Goal: Navigation & Orientation: Go to known website

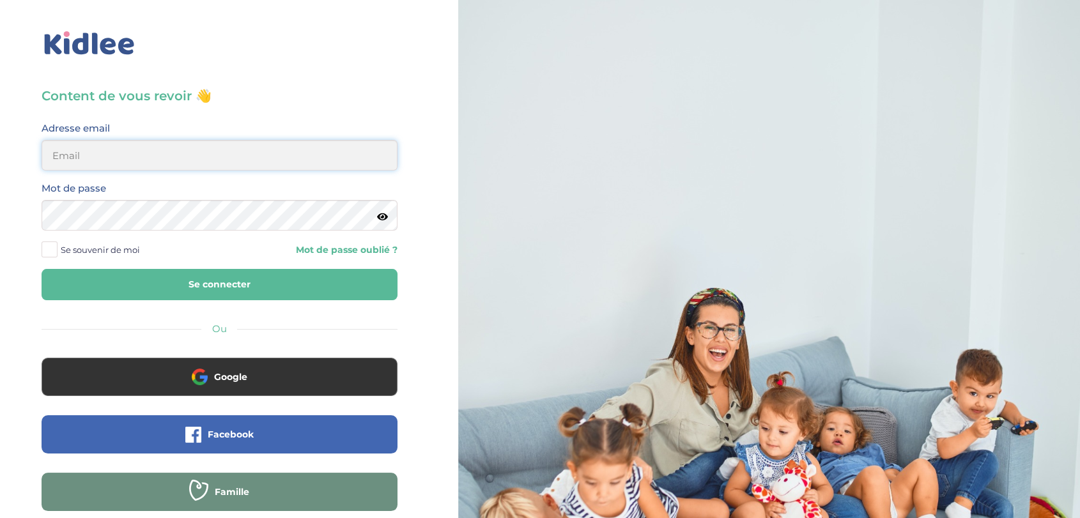
type input "admin2@kidlee.fr"
click at [266, 285] on button "Se connecter" at bounding box center [220, 284] width 356 height 31
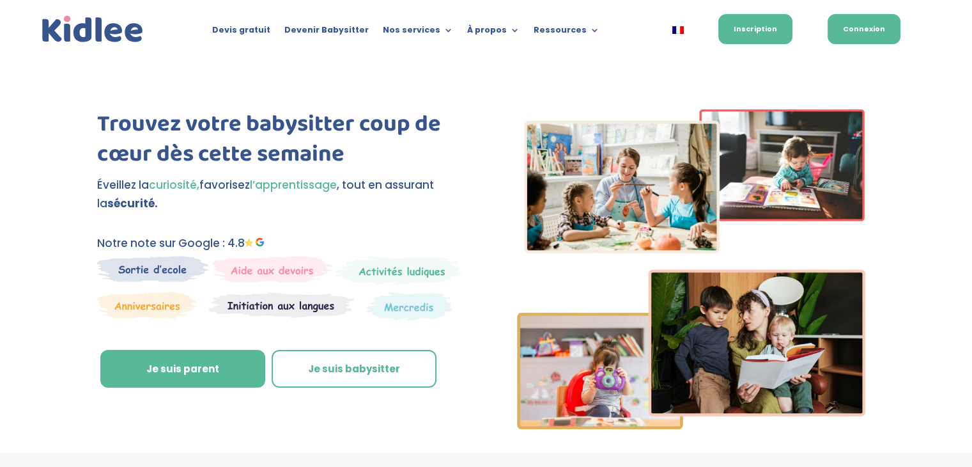
click at [855, 24] on link "Connexion" at bounding box center [864, 29] width 73 height 30
